Goal: Task Accomplishment & Management: Use online tool/utility

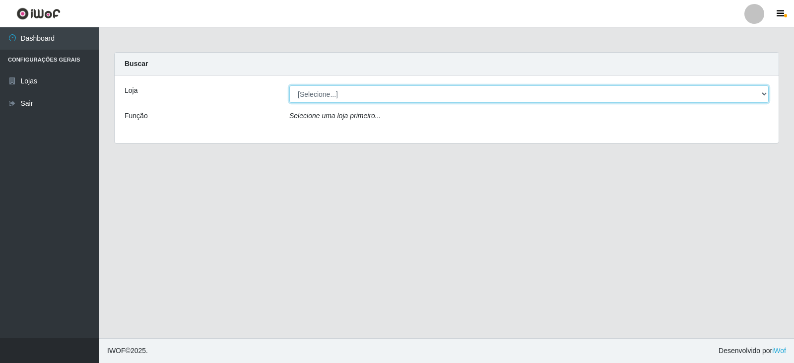
click at [557, 93] on select "[Selecione...] Queiroz Atacadão - Catolé do Rocha" at bounding box center [529, 93] width 480 height 17
select select "500"
click at [289, 85] on select "[Selecione...] Queiroz Atacadão - Catolé do Rocha" at bounding box center [529, 93] width 480 height 17
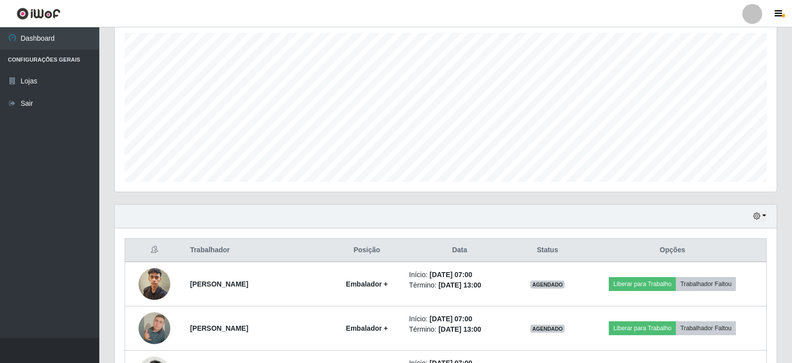
scroll to position [296, 0]
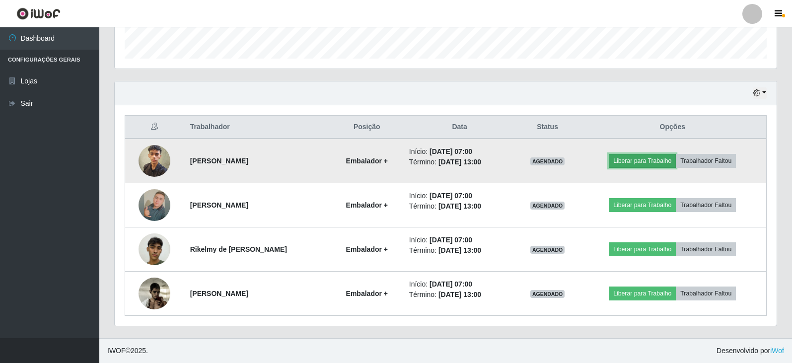
click at [633, 167] on button "Liberar para Trabalho" at bounding box center [642, 161] width 67 height 14
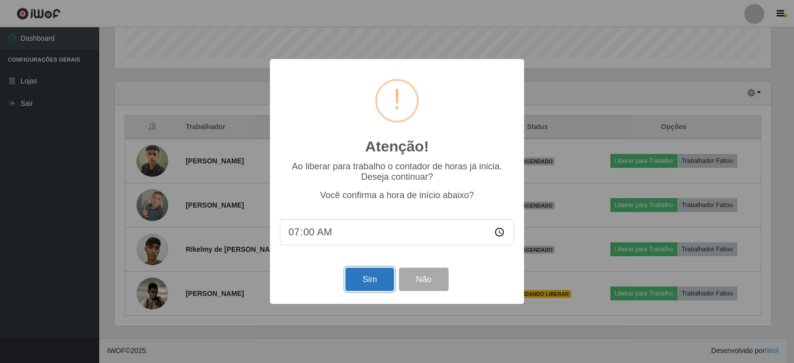
drag, startPoint x: 370, startPoint y: 282, endPoint x: 439, endPoint y: 251, distance: 75.3
click at [371, 281] on button "Sim" at bounding box center [369, 279] width 48 height 23
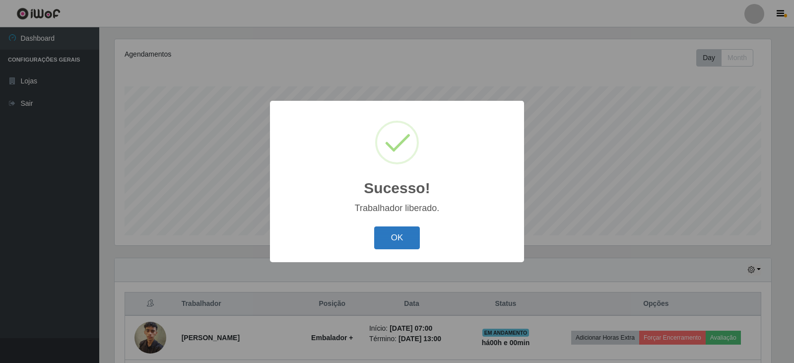
click at [401, 243] on button "OK" at bounding box center [397, 237] width 46 height 23
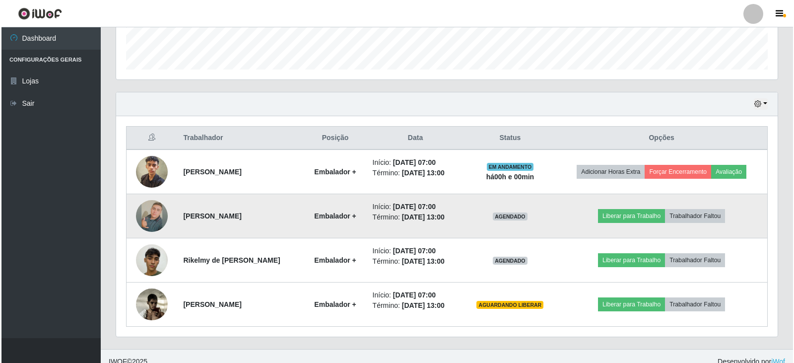
scroll to position [296, 0]
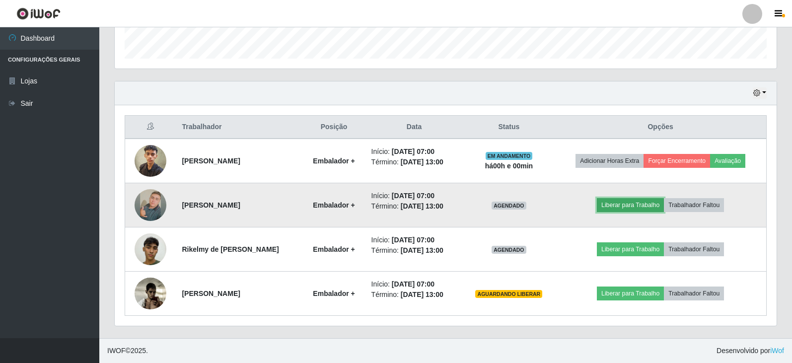
click at [611, 206] on button "Liberar para Trabalho" at bounding box center [630, 205] width 67 height 14
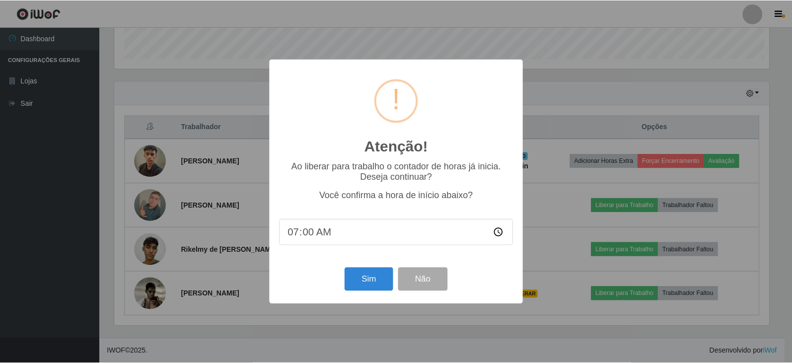
scroll to position [206, 657]
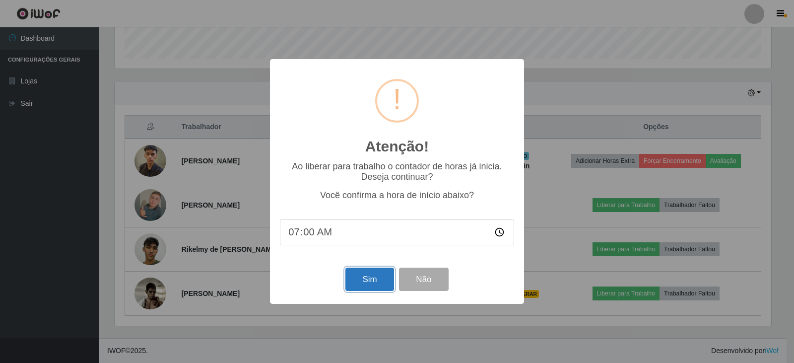
drag, startPoint x: 368, startPoint y: 289, endPoint x: 560, endPoint y: 251, distance: 195.9
click at [368, 288] on button "Sim" at bounding box center [369, 279] width 48 height 23
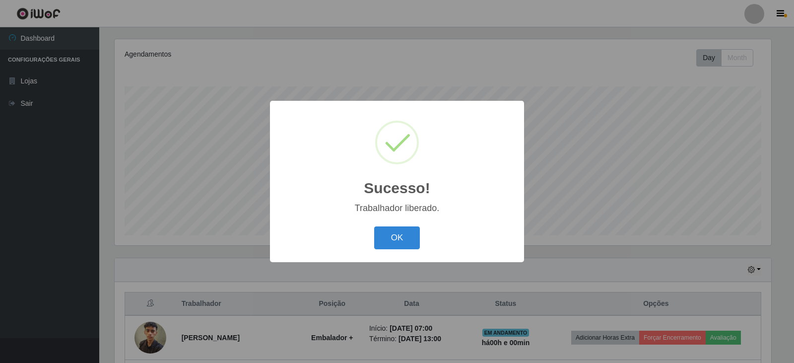
drag, startPoint x: 399, startPoint y: 248, endPoint x: 423, endPoint y: 241, distance: 25.6
click at [399, 246] on button "OK" at bounding box center [397, 237] width 46 height 23
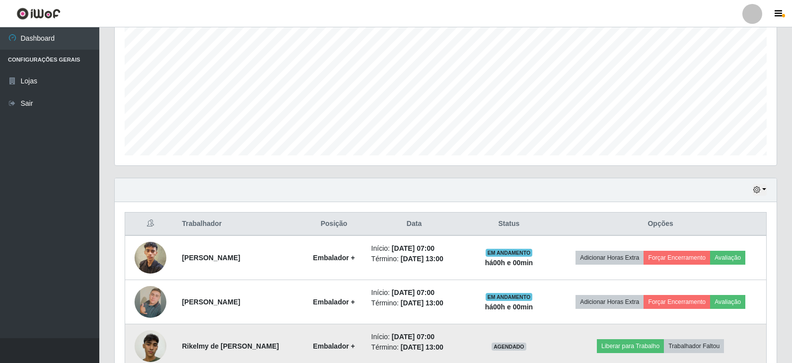
scroll to position [296, 0]
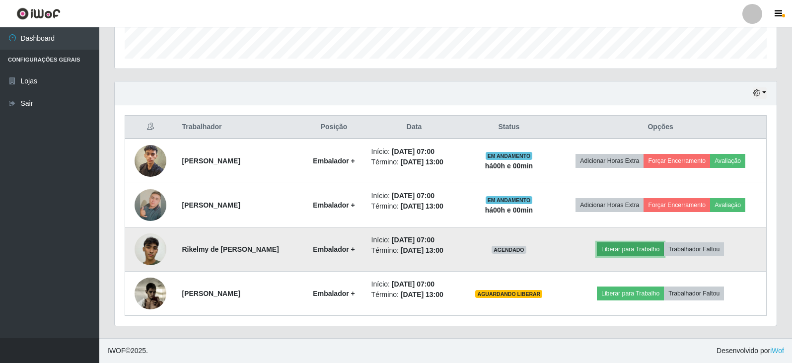
click at [639, 251] on button "Liberar para Trabalho" at bounding box center [630, 249] width 67 height 14
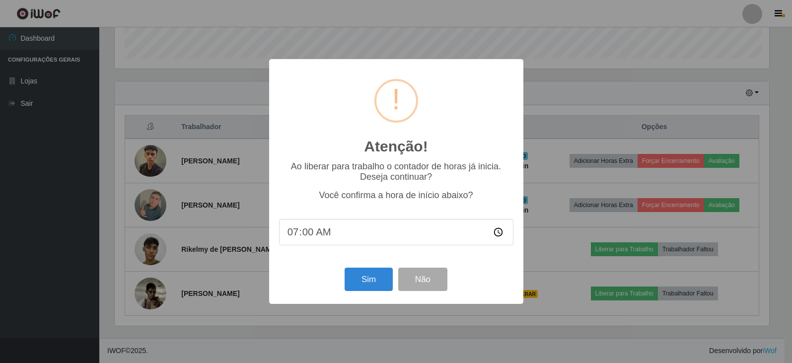
scroll to position [206, 657]
click at [370, 284] on button "Sim" at bounding box center [369, 279] width 48 height 23
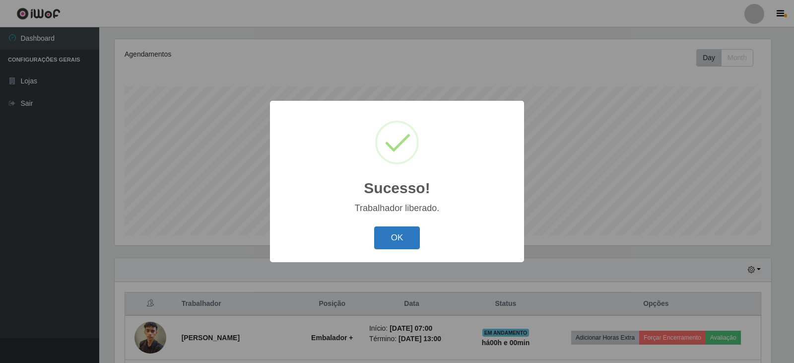
click at [382, 247] on button "OK" at bounding box center [397, 237] width 46 height 23
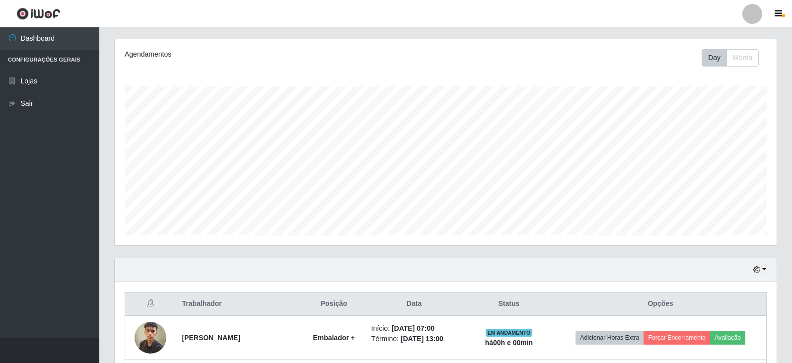
scroll to position [0, 0]
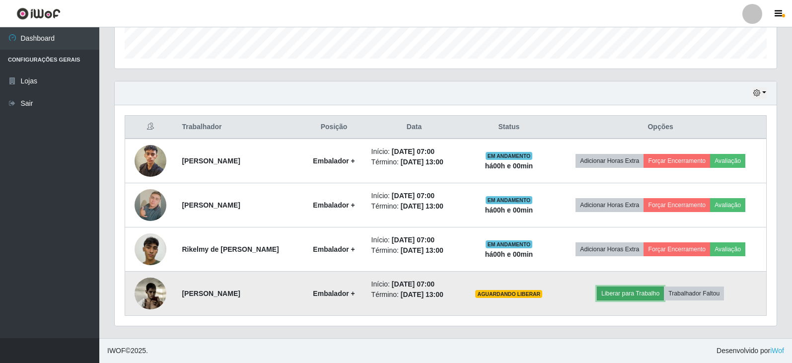
click at [628, 292] on button "Liberar para Trabalho" at bounding box center [630, 293] width 67 height 14
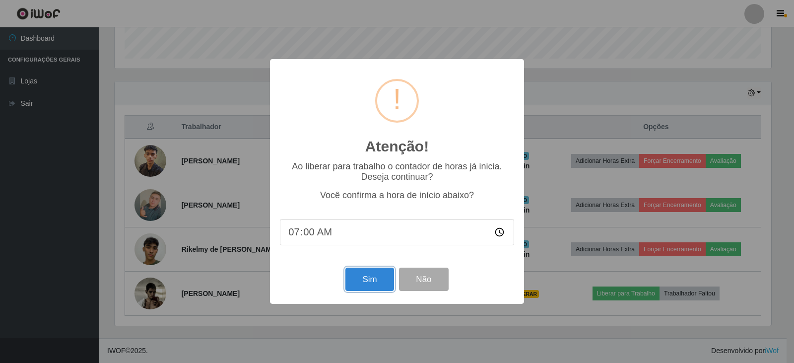
drag, startPoint x: 358, startPoint y: 284, endPoint x: 366, endPoint y: 275, distance: 12.3
click at [359, 282] on button "Sim" at bounding box center [369, 279] width 48 height 23
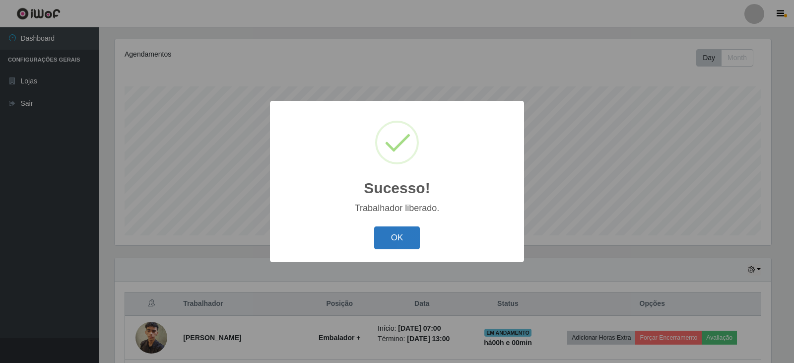
click at [401, 234] on button "OK" at bounding box center [397, 237] width 46 height 23
